Goal: Information Seeking & Learning: Compare options

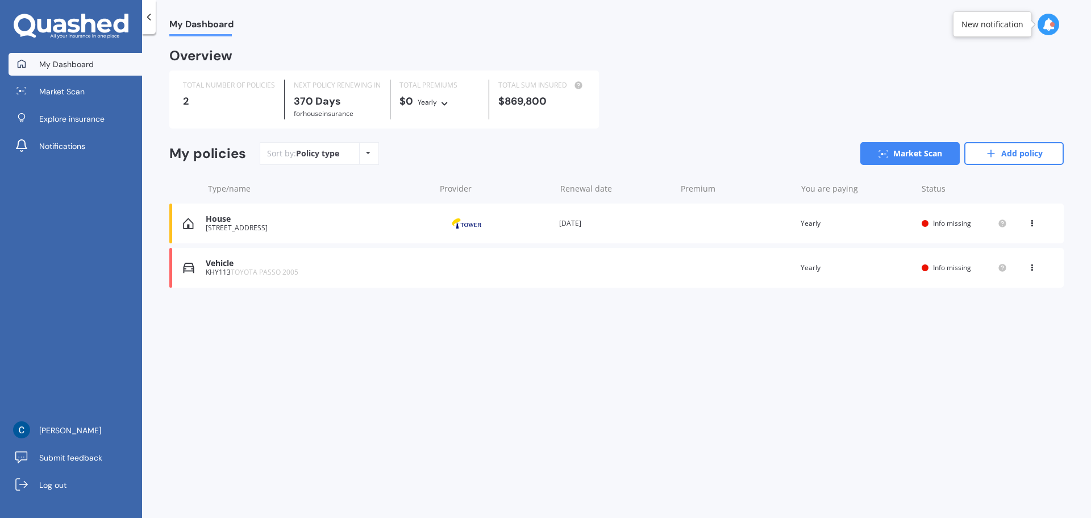
click at [299, 230] on div "[STREET_ADDRESS]" at bounding box center [317, 228] width 223 height 8
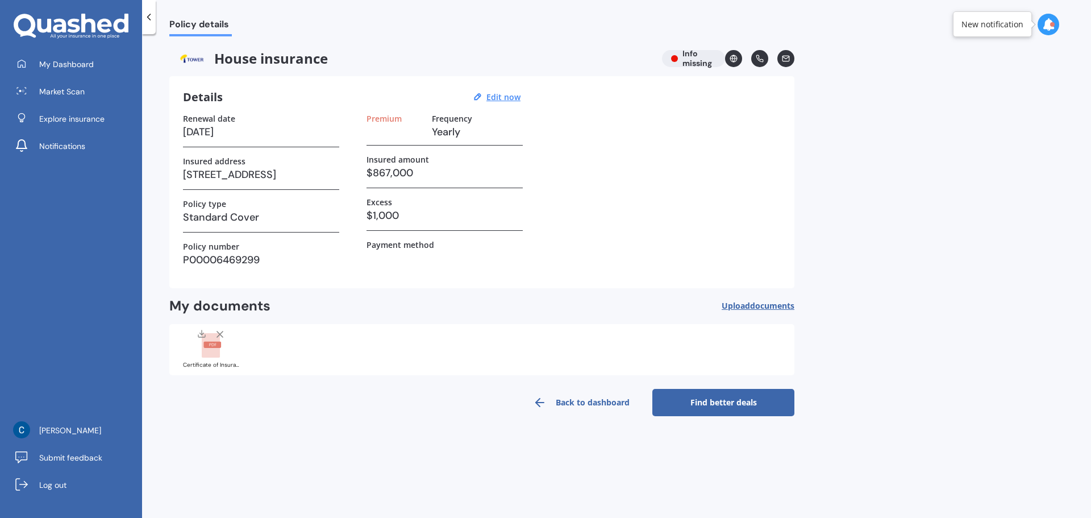
click at [734, 398] on link "Find better deals" at bounding box center [724, 402] width 142 height 27
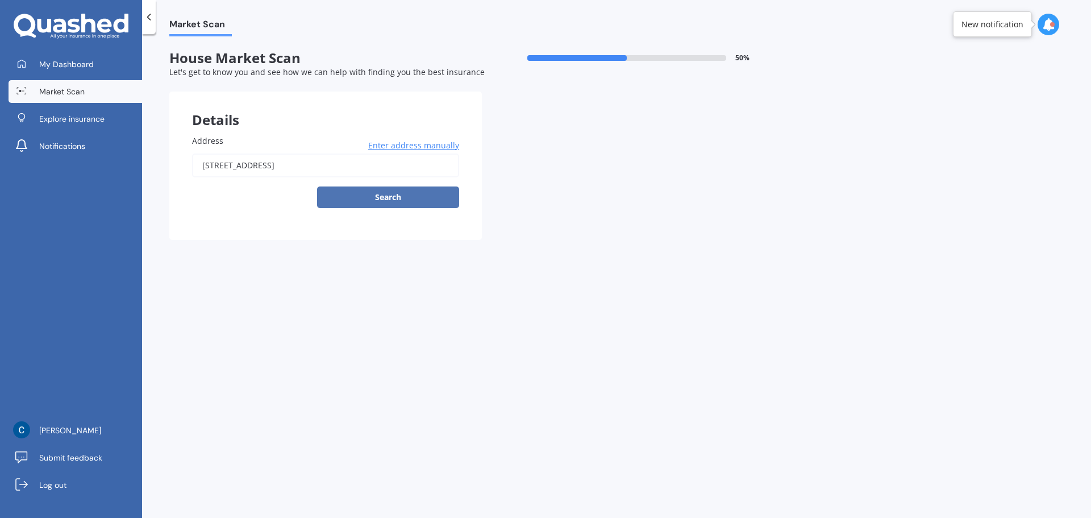
click at [401, 197] on button "Search" at bounding box center [388, 197] width 142 height 22
type input "[STREET_ADDRESS]"
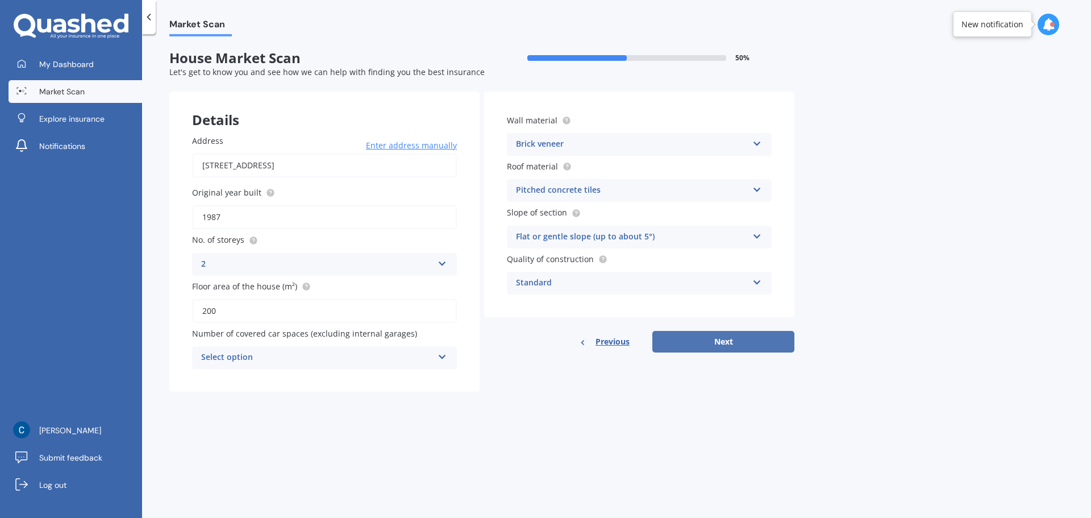
click at [694, 346] on button "Next" at bounding box center [724, 342] width 142 height 22
click at [325, 361] on div "Select option" at bounding box center [319, 357] width 226 height 13
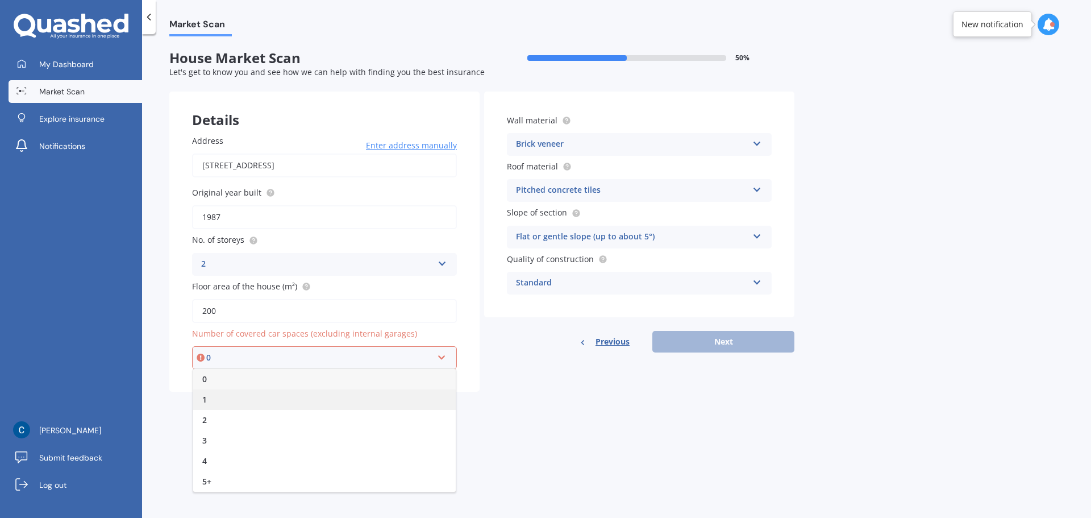
click at [244, 389] on div "1" at bounding box center [324, 399] width 263 height 20
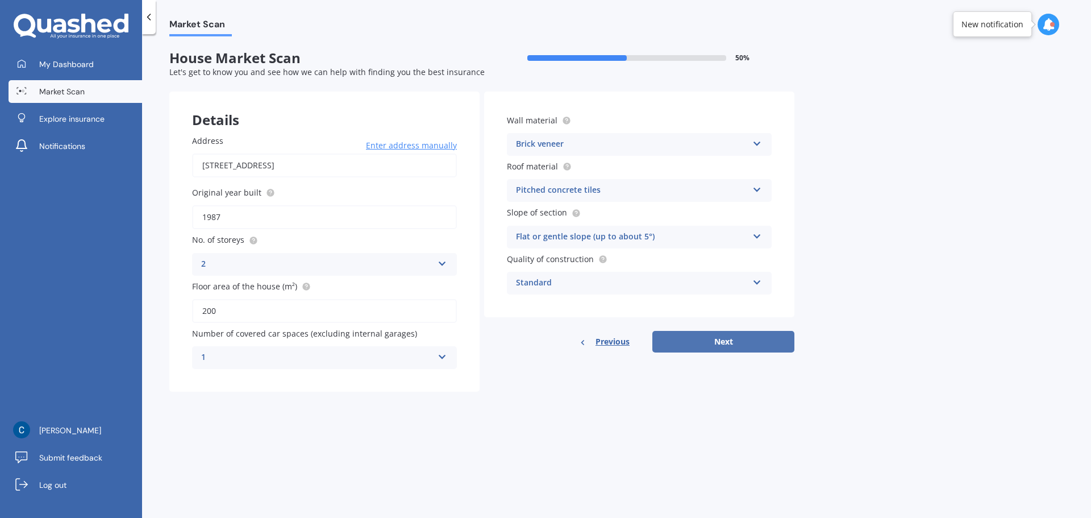
click at [667, 351] on button "Next" at bounding box center [724, 342] width 142 height 22
select select "22"
select select "11"
select select "1982"
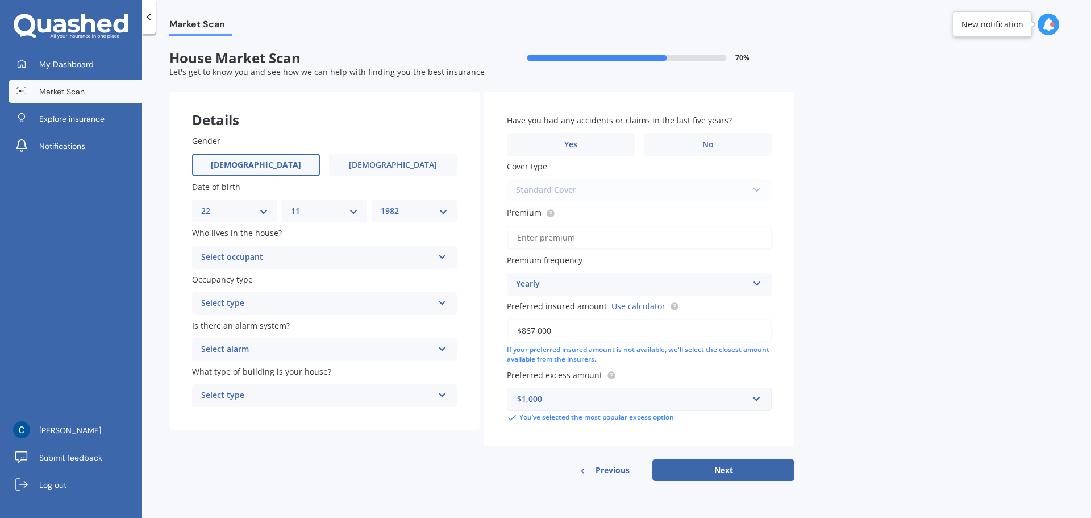
click at [268, 211] on div "DD 01 02 03 04 05 06 07 08 09 10 11 12 13 14 15 16 17 18 19 20 21 22 23 24 25 2…" at bounding box center [234, 211] width 85 height 23
drag, startPoint x: 262, startPoint y: 201, endPoint x: 262, endPoint y: 214, distance: 12.5
click at [262, 202] on div "DD 01 02 03 04 05 06 07 08 09 10 11 12 13 14 15 16 17 18 19 20 21 22 23 24 25 2…" at bounding box center [234, 211] width 85 height 23
click at [262, 217] on select "DD 01 02 03 04 05 06 07 08 09 10 11 12 13 14 15 16 17 18 19 20 21 22 23 24 25 2…" at bounding box center [234, 211] width 67 height 13
select select "06"
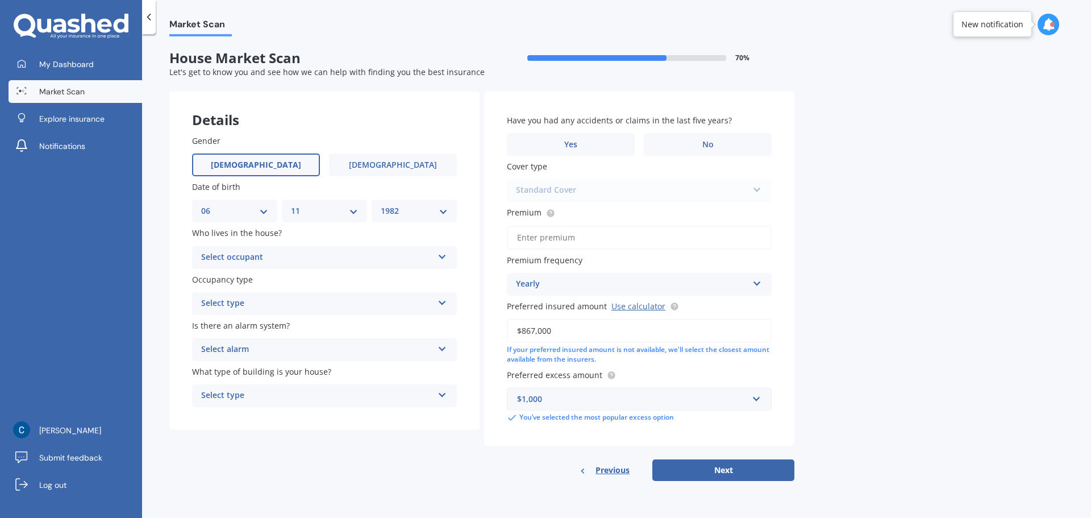
click at [201, 205] on select "DD 01 02 03 04 05 06 07 08 09 10 11 12 13 14 15 16 17 18 19 20 21 22 23 24 25 2…" at bounding box center [234, 211] width 67 height 13
drag, startPoint x: 302, startPoint y: 209, endPoint x: 302, endPoint y: 216, distance: 7.4
click at [302, 208] on select "MM 01 02 03 04 05 06 07 08 09 10 11 12" at bounding box center [324, 211] width 67 height 13
select select "02"
click at [291, 205] on select "MM 01 02 03 04 05 06 07 08 09 10 11 12" at bounding box center [324, 211] width 67 height 13
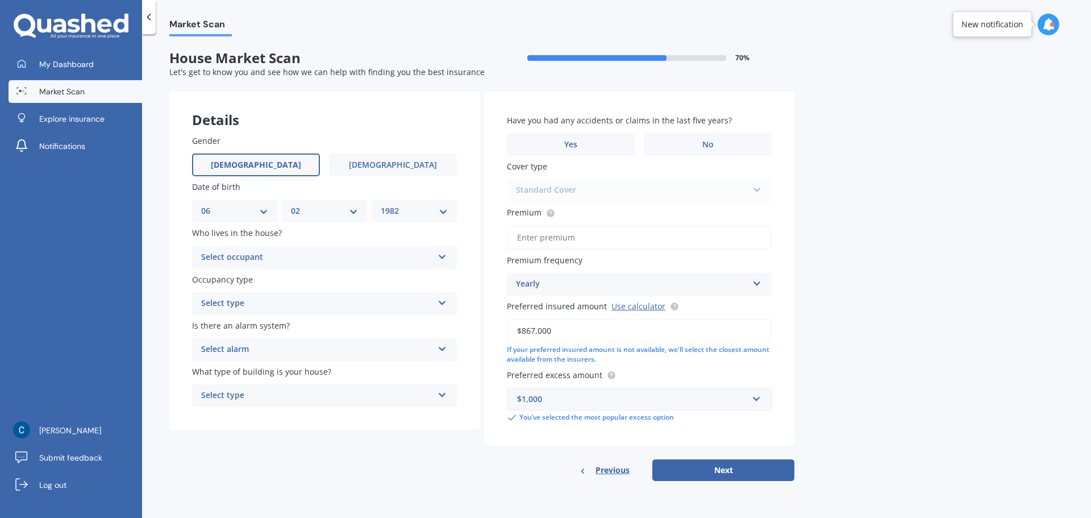
click at [397, 214] on select "YYYY 2009 2008 2007 2006 2005 2004 2003 2002 2001 2000 1999 1998 1997 1996 1995…" at bounding box center [414, 211] width 67 height 13
select select "1997"
click at [381, 205] on select "YYYY 2009 2008 2007 2006 2005 2004 2003 2002 2001 2000 1999 1998 1997 1996 1995…" at bounding box center [414, 211] width 67 height 13
click at [275, 247] on div "Select occupant Owner Owner + Boarder" at bounding box center [324, 257] width 265 height 23
click at [268, 276] on div "Owner" at bounding box center [325, 279] width 264 height 20
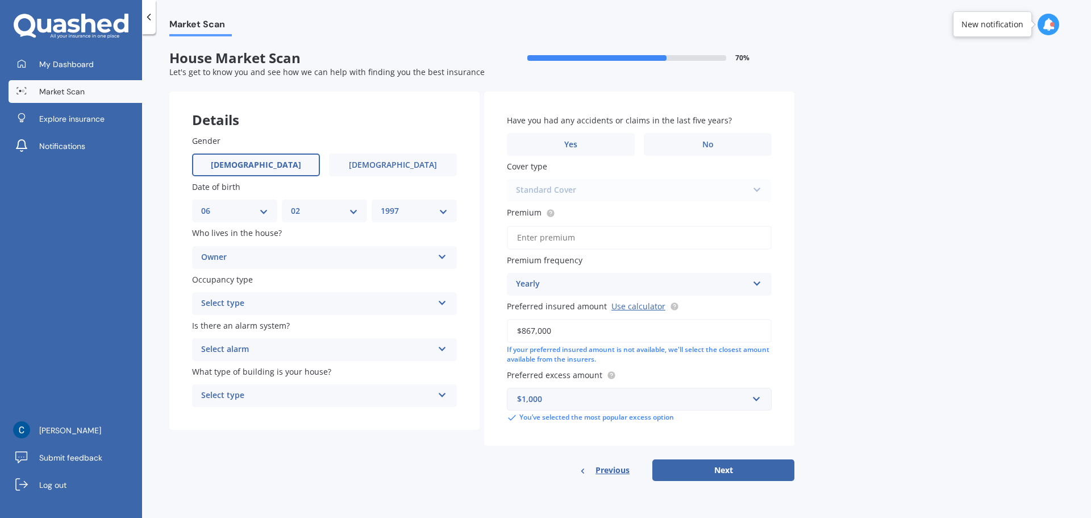
click at [273, 303] on div "Select type" at bounding box center [317, 304] width 232 height 14
click at [276, 328] on div "Permanent" at bounding box center [325, 325] width 264 height 20
click at [278, 345] on div "Select alarm" at bounding box center [317, 350] width 232 height 14
click at [217, 375] on span "Yes, monitored" at bounding box center [231, 371] width 59 height 11
click at [206, 404] on div "Select type Freestanding Multi-unit (in a block of 6 or less) Multi-unit (in a …" at bounding box center [324, 395] width 265 height 23
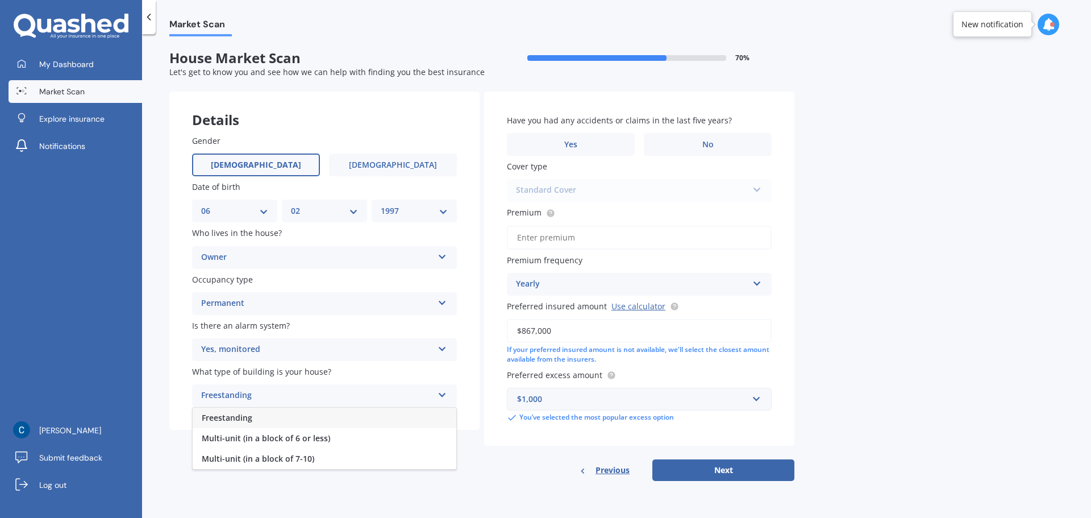
click at [206, 414] on span "Freestanding" at bounding box center [227, 417] width 51 height 11
click at [611, 128] on div "Have you had any accidents or claims in the last five years? Yes No" at bounding box center [639, 134] width 265 height 41
click at [611, 132] on div "Have you had any accidents or claims in the last five years? Yes No" at bounding box center [639, 134] width 265 height 41
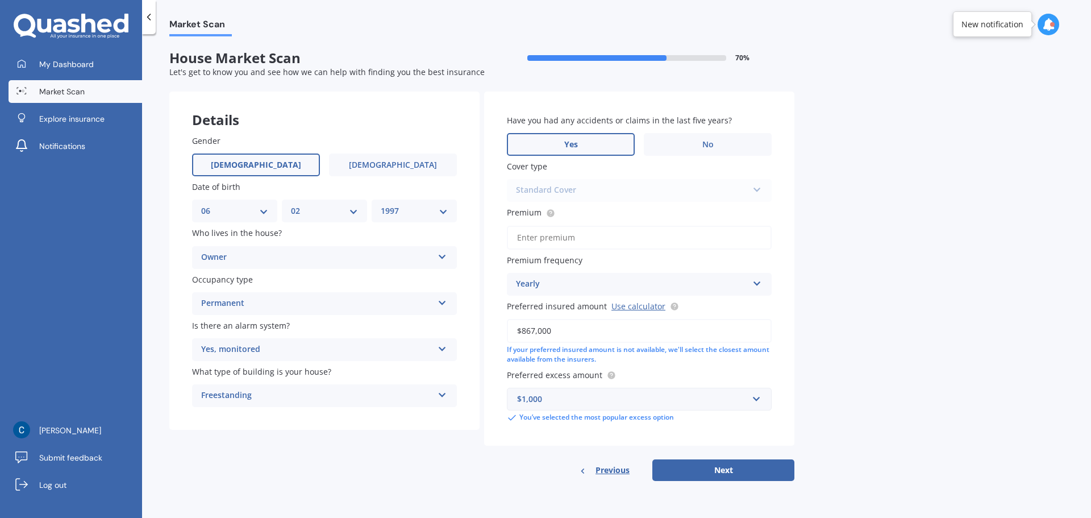
click at [609, 137] on label "Yes" at bounding box center [571, 144] width 128 height 23
click at [0, 0] on input "Yes" at bounding box center [0, 0] width 0 height 0
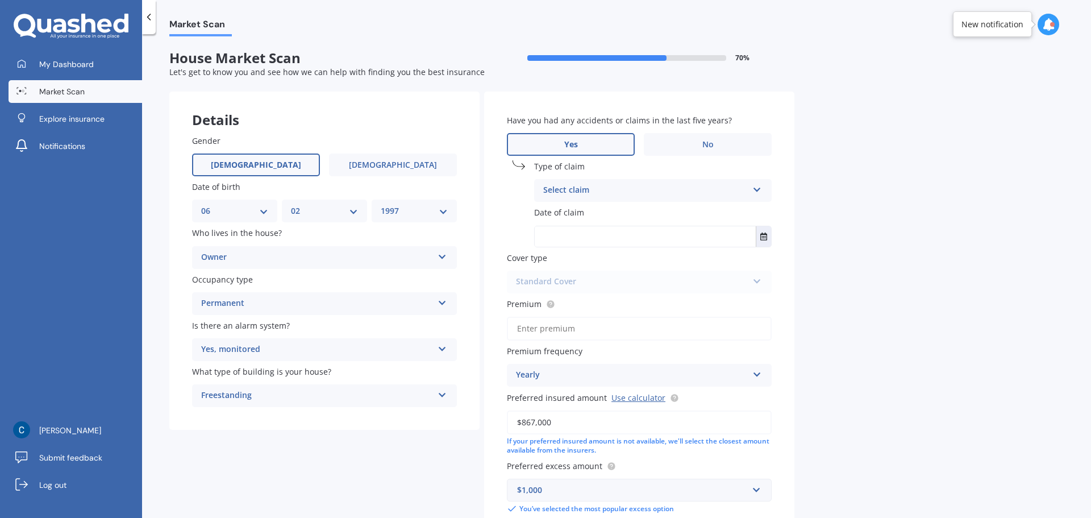
click at [604, 190] on div "Select claim" at bounding box center [645, 191] width 205 height 14
click at [594, 234] on div "Broken glass" at bounding box center [653, 233] width 236 height 20
click at [591, 232] on input "text" at bounding box center [645, 236] width 221 height 20
